Goal: Find specific page/section: Find specific page/section

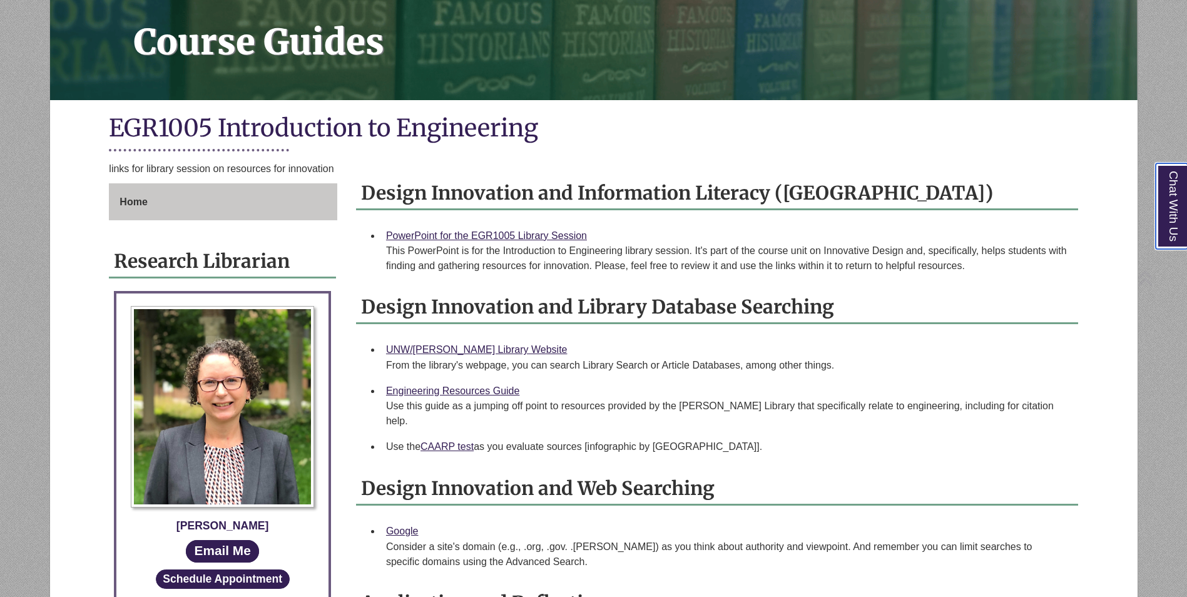
scroll to position [188, 0]
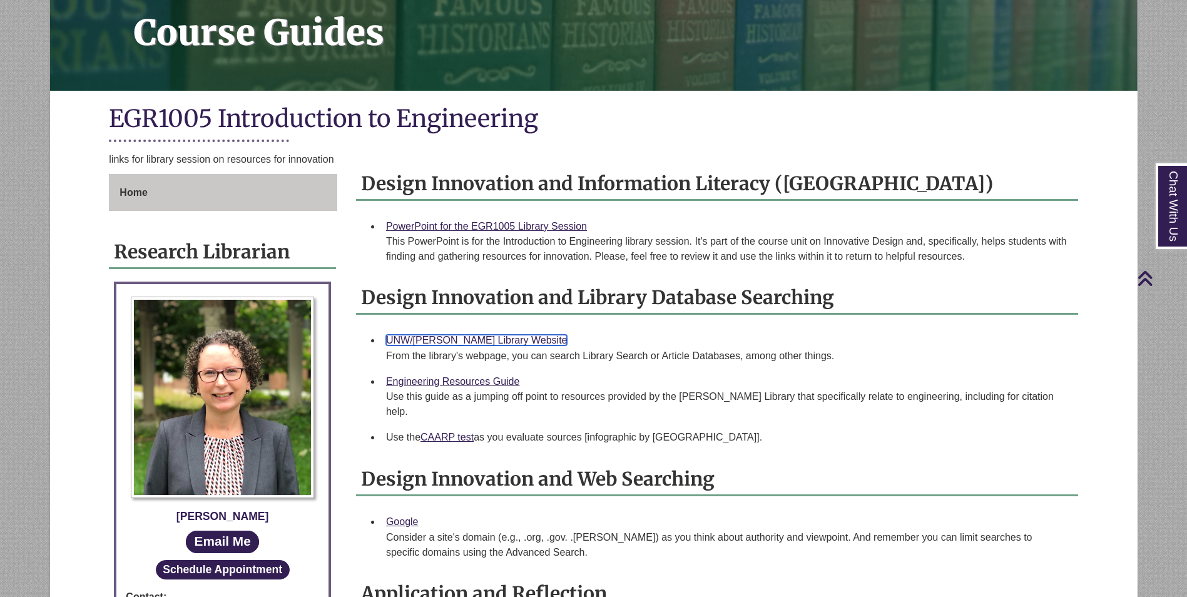
click at [476, 336] on link "UNW/[PERSON_NAME] Library Website" at bounding box center [476, 340] width 181 height 11
click at [459, 383] on link "Engineering Resources Guide" at bounding box center [452, 381] width 133 height 11
click at [417, 380] on link "Engineering Resources Guide" at bounding box center [452, 381] width 133 height 11
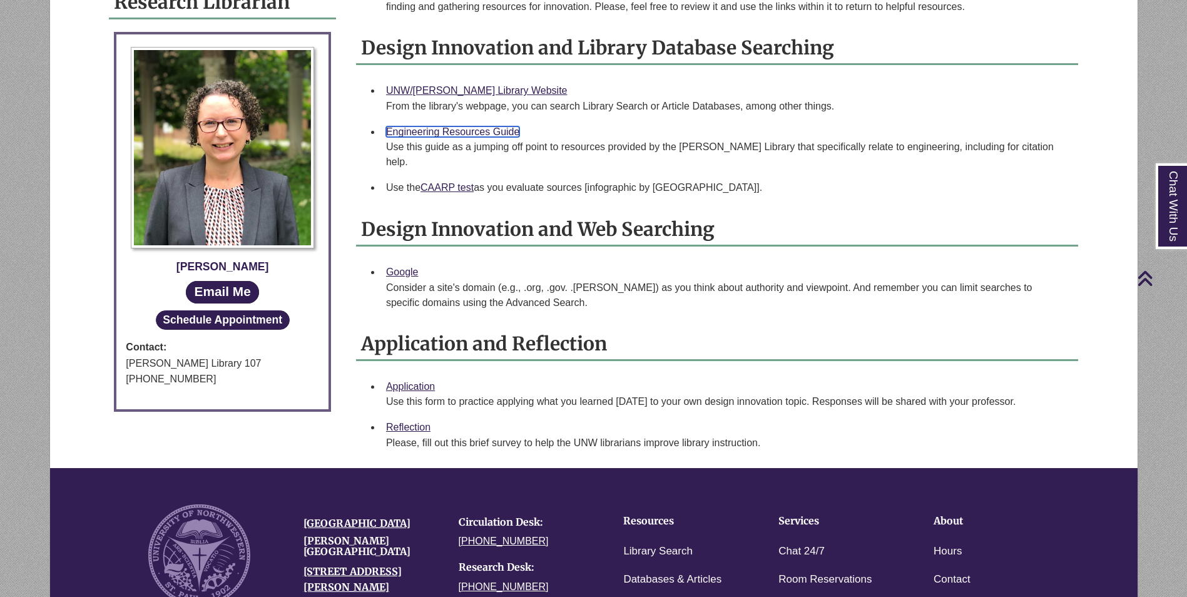
scroll to position [438, 0]
click at [421, 378] on div "Application Use this form to practice applying what you learned today to your o…" at bounding box center [727, 393] width 682 height 31
click at [421, 380] on link "Application" at bounding box center [410, 385] width 49 height 11
click at [427, 421] on link "Reflection" at bounding box center [408, 426] width 44 height 11
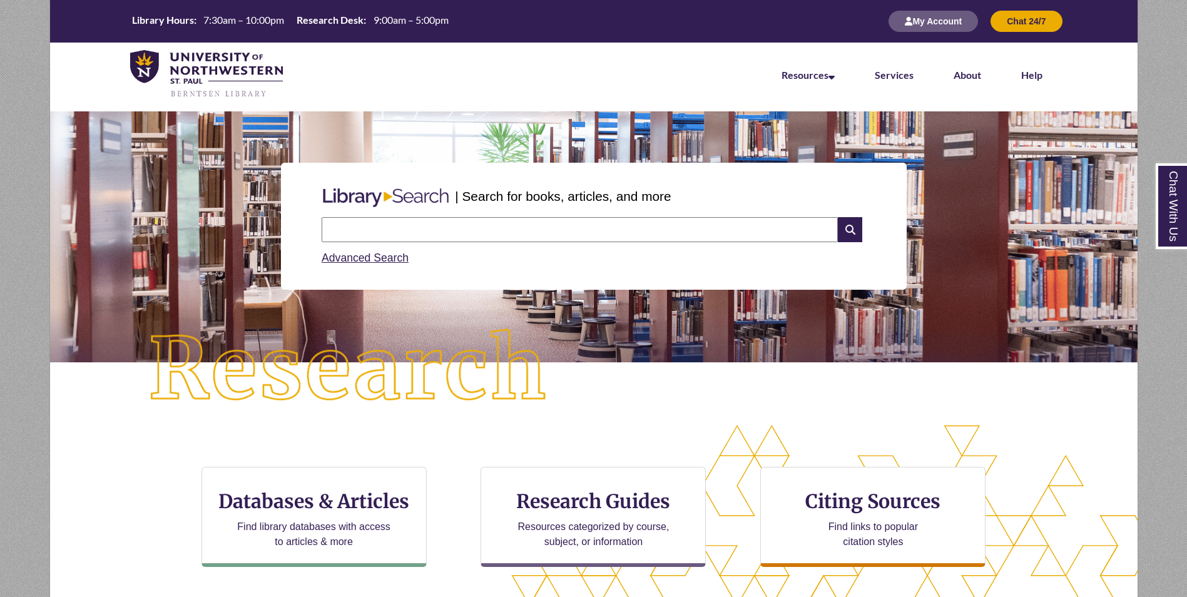
click at [376, 231] on input "text" at bounding box center [580, 229] width 516 height 25
type input "*******"
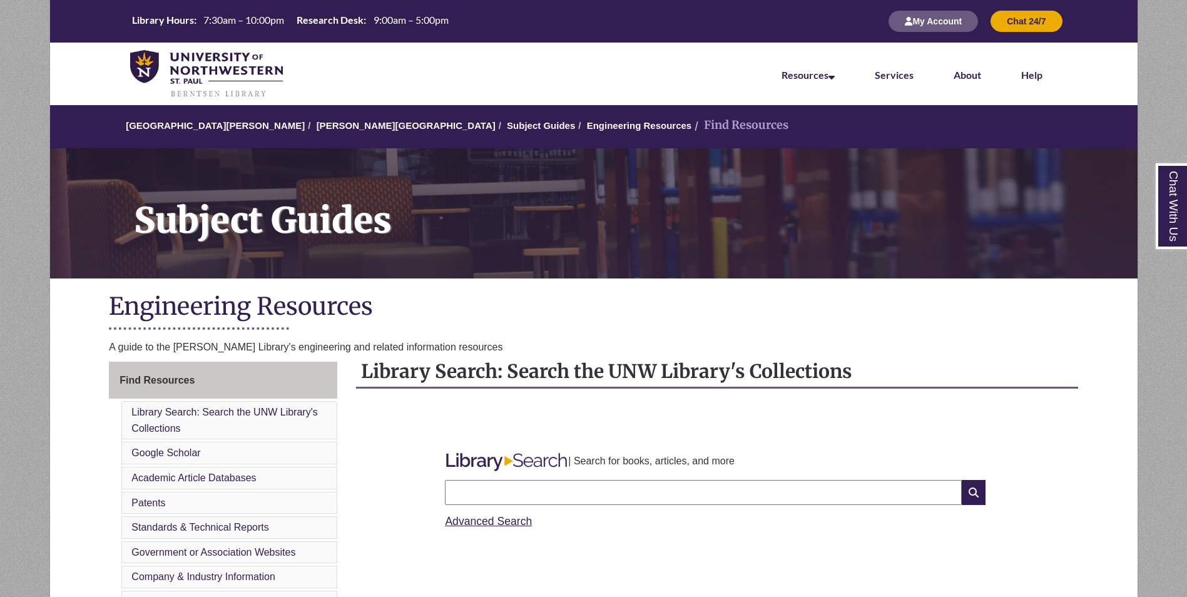
click at [635, 494] on input "text" at bounding box center [703, 492] width 516 height 25
type input "**********"
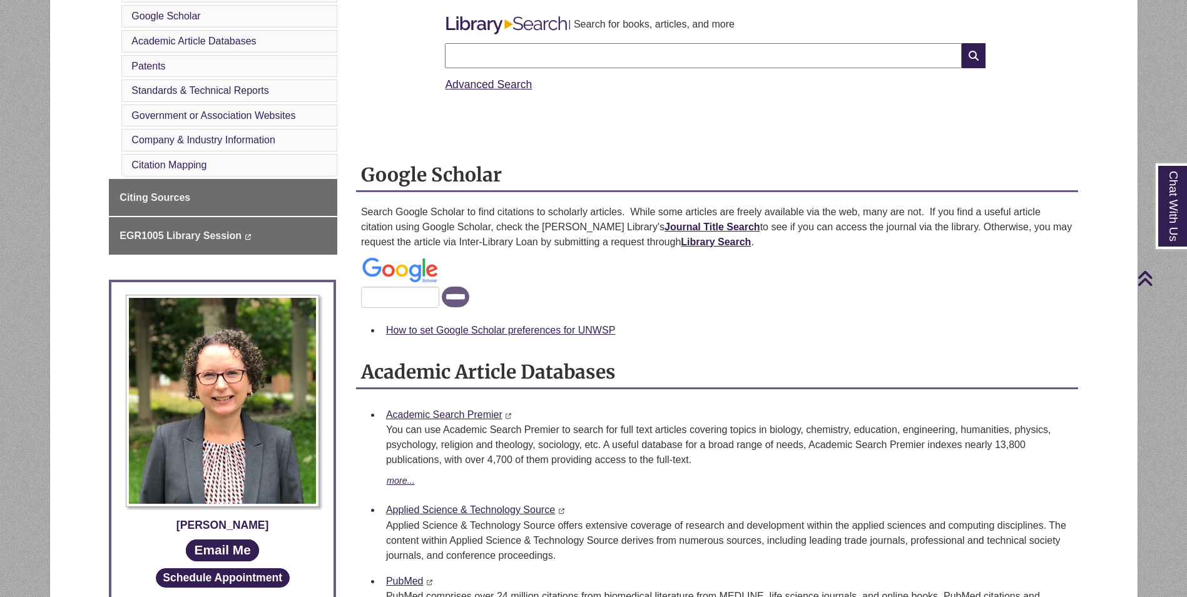
scroll to position [438, 0]
